Goal: Communication & Community: Answer question/provide support

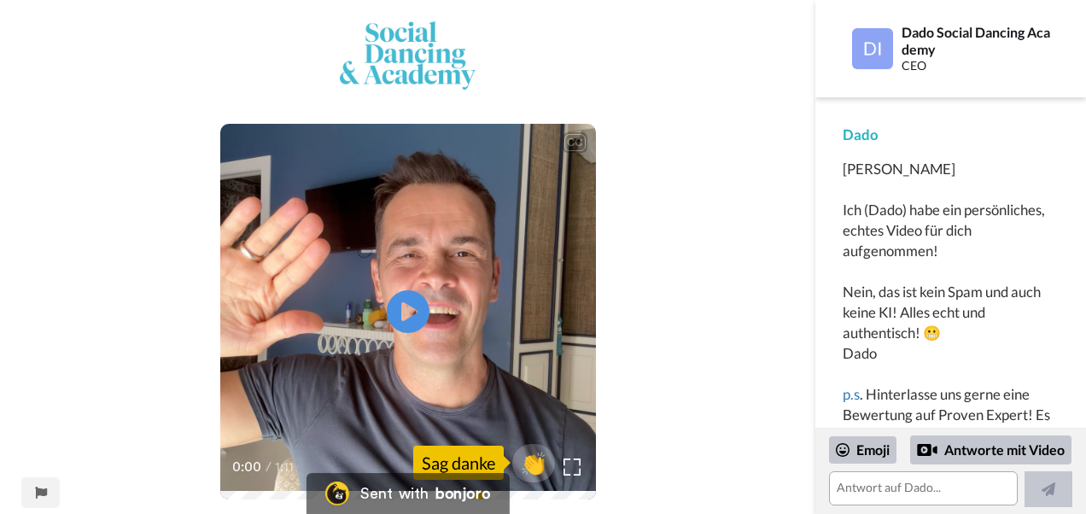
scroll to position [12, 0]
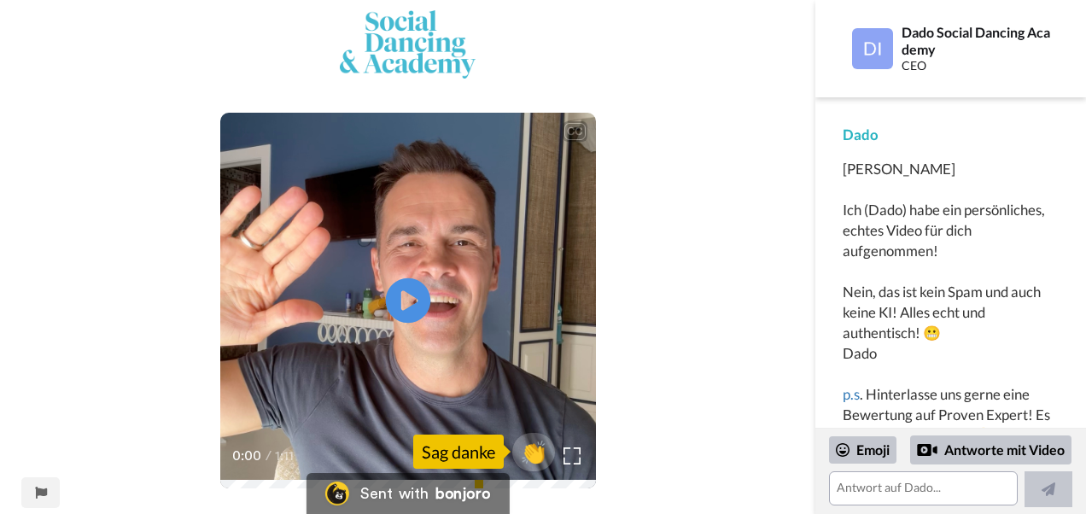
click at [405, 296] on icon "Play/Pause" at bounding box center [407, 301] width 45 height 81
click at [858, 442] on div "Emoji" at bounding box center [862, 449] width 67 height 27
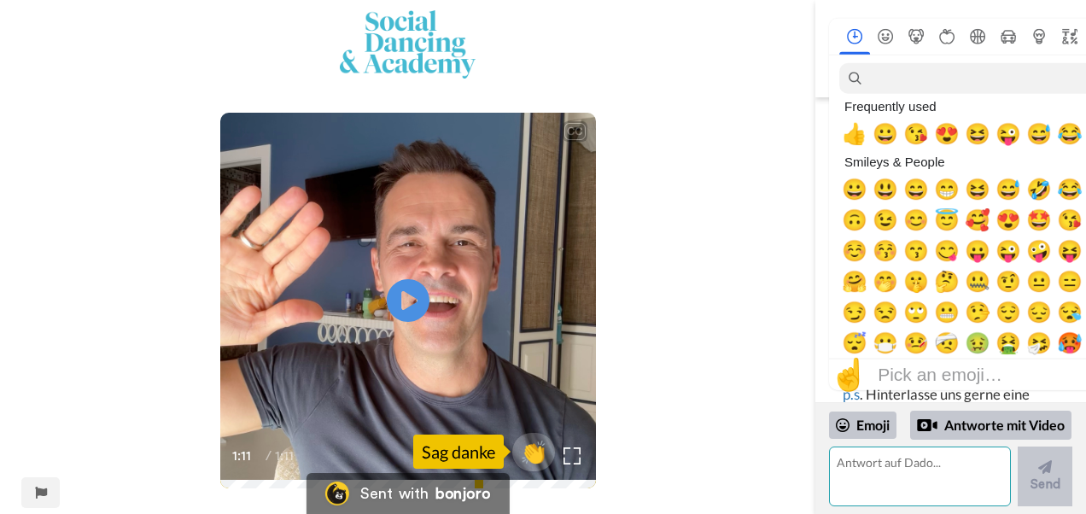
click at [857, 460] on textarea at bounding box center [920, 477] width 182 height 60
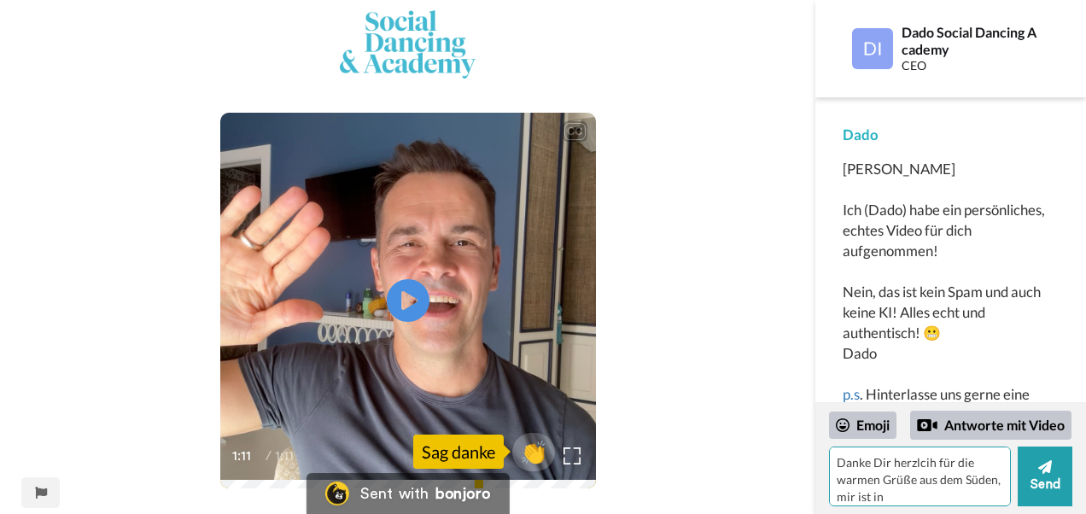
drag, startPoint x: 918, startPoint y: 505, endPoint x: 877, endPoint y: 506, distance: 41.0
click at [877, 506] on textarea "Danke Dir herzlcih für die warmen Grüße aus dem Süden, mir ist in [GEOGRAPHIC_D…" at bounding box center [920, 477] width 182 height 60
click at [972, 505] on textarea "Danke Dir herzlcih für die warmen Grüße aus dem Süden, hier in [GEOGRAPHIC_DATA]" at bounding box center [920, 477] width 182 height 60
type textarea "Danke Dir herzlcih für die warmen Grüße aus dem Süden, hier in [GEOGRAPHIC_DATA…"
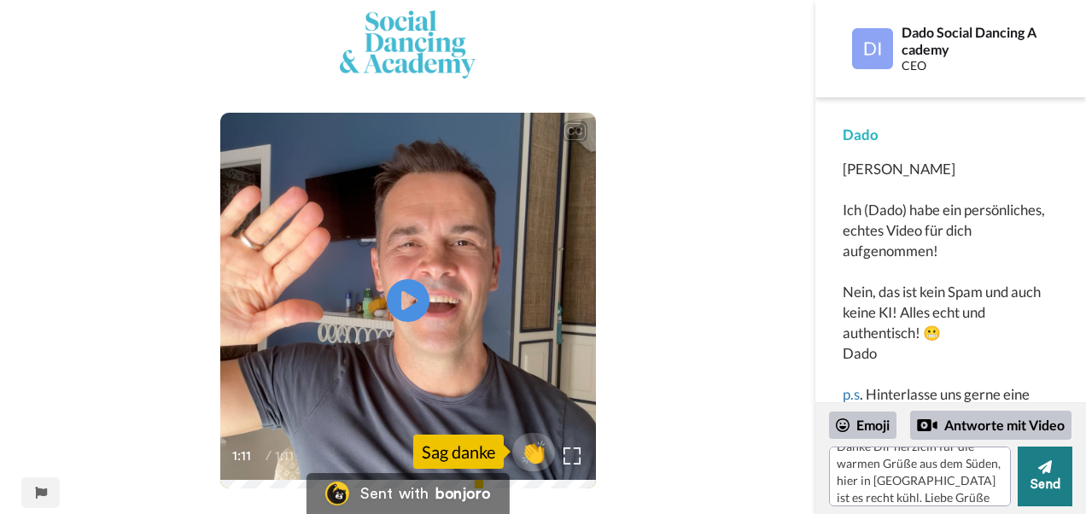
click at [1036, 482] on button "Send" at bounding box center [1045, 477] width 55 height 60
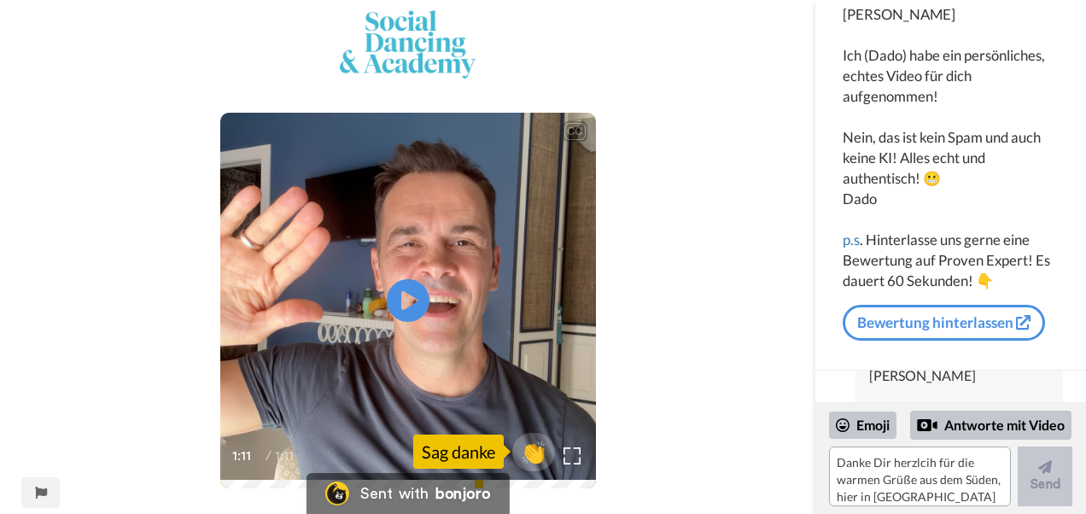
scroll to position [1, 0]
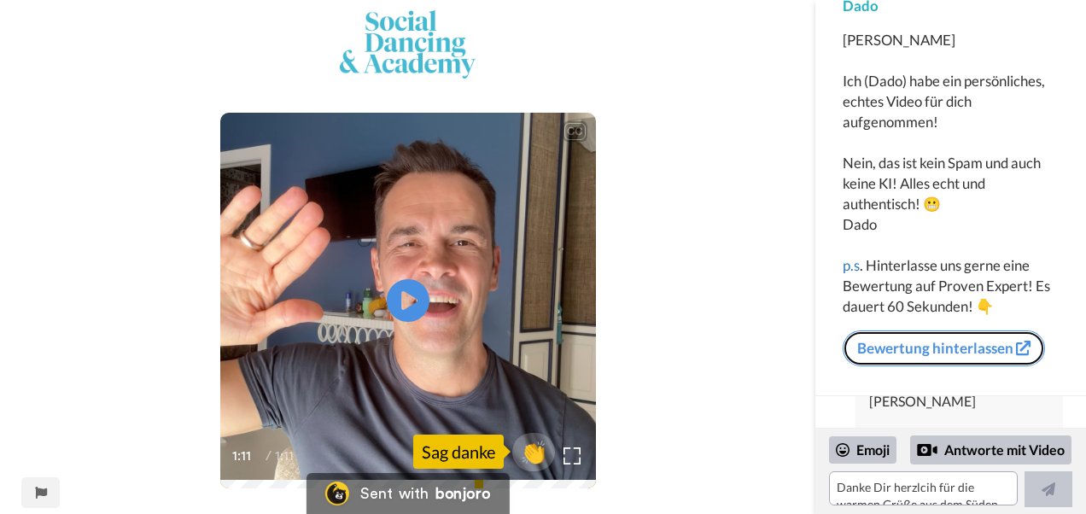
click at [1014, 313] on div "[PERSON_NAME] (Dado) habe ein persönliches, echtes Video für dich aufgenommen! …" at bounding box center [951, 199] width 216 height 338
click at [986, 345] on link "Bewertung hinterlassen" at bounding box center [944, 349] width 202 height 36
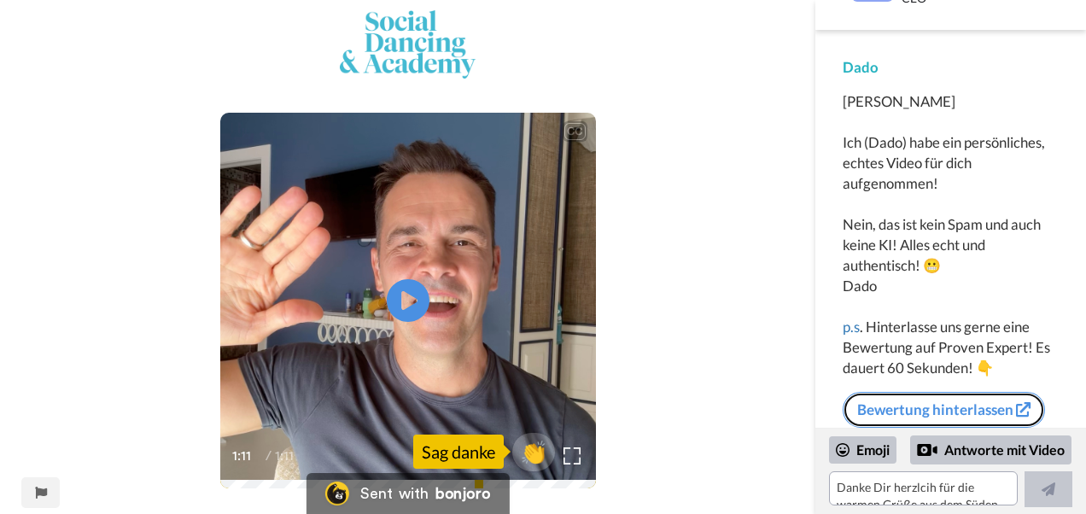
scroll to position [129, 0]
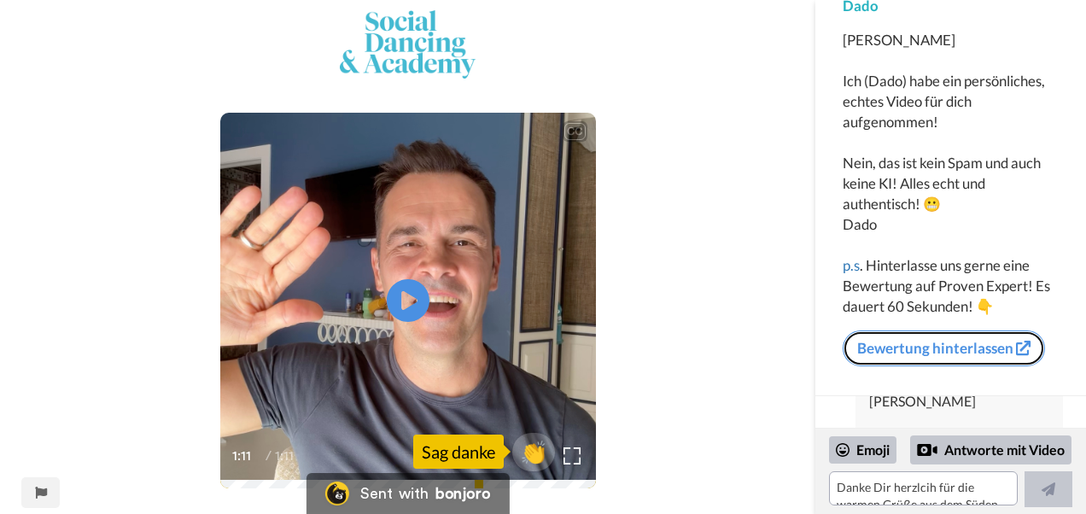
click at [911, 346] on link "Bewertung hinterlassen" at bounding box center [944, 349] width 202 height 36
